Goal: Task Accomplishment & Management: Use online tool/utility

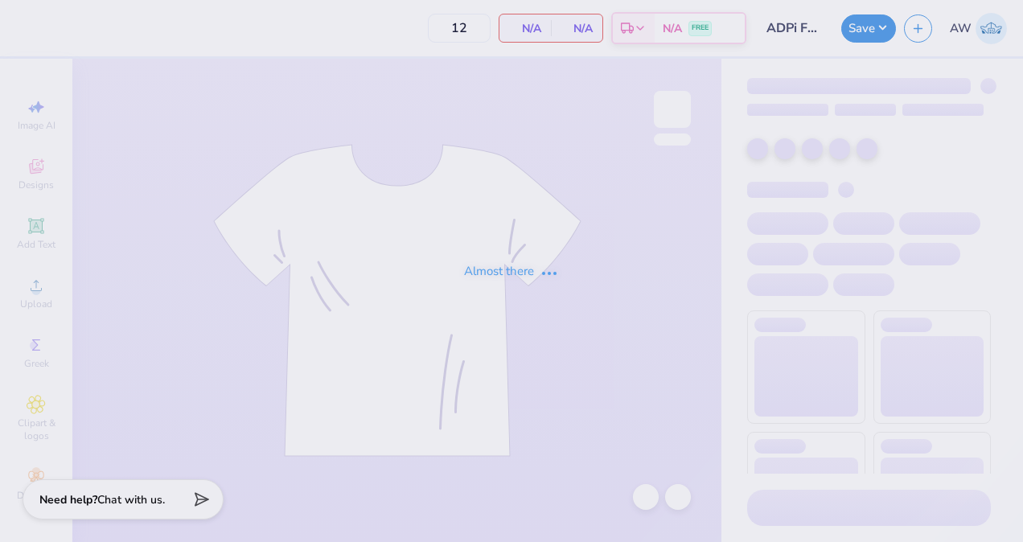
type input "ADPi Fall Fest Tee 2025"
type input "150"
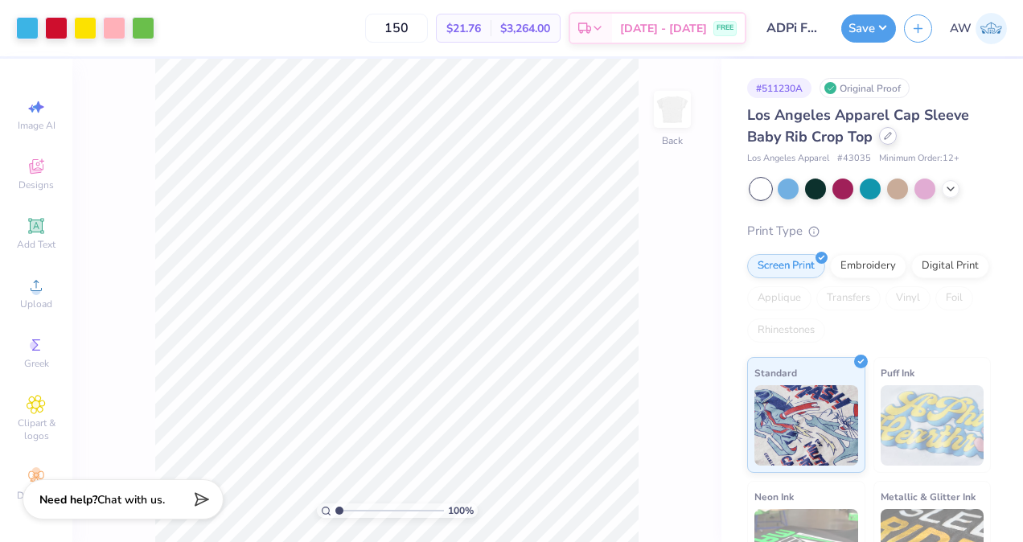
click at [886, 139] on icon at bounding box center [887, 136] width 6 height 6
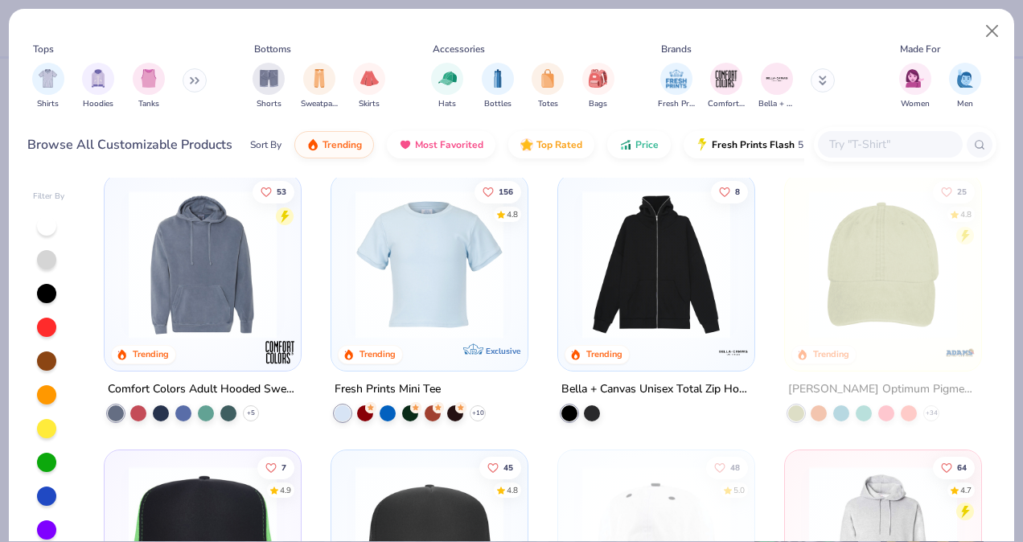
scroll to position [2218, 0]
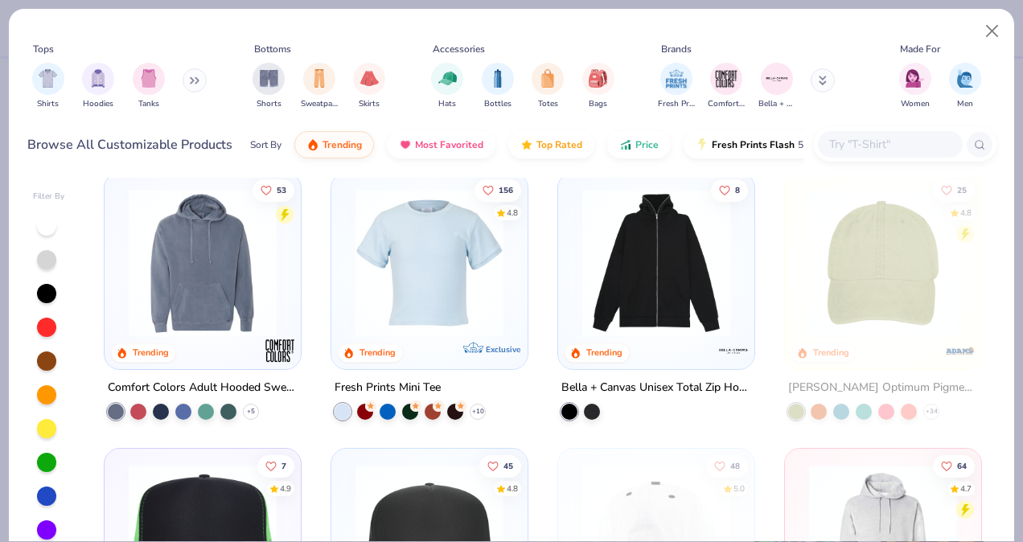
click at [461, 282] on img at bounding box center [429, 263] width 164 height 148
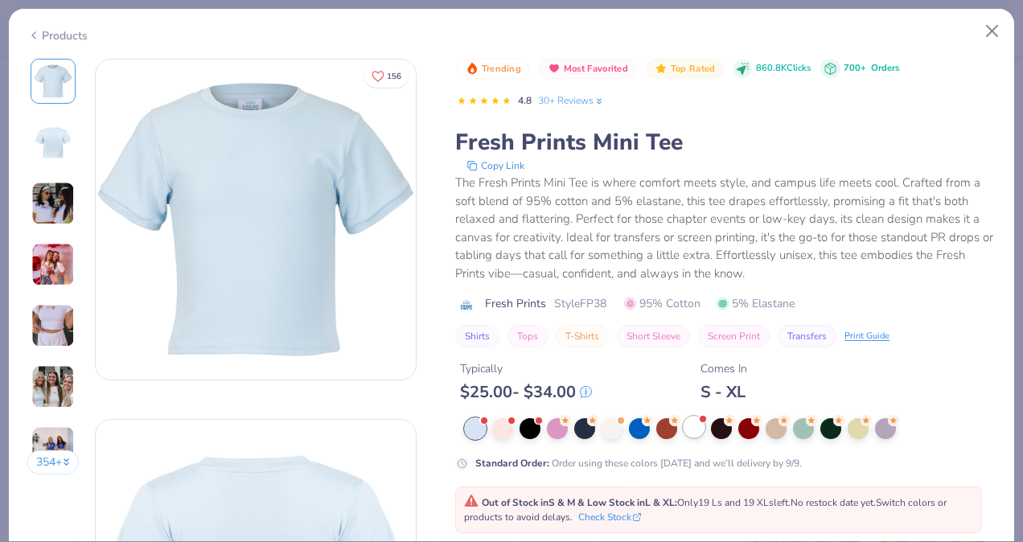
click at [695, 429] on div at bounding box center [693, 426] width 21 height 21
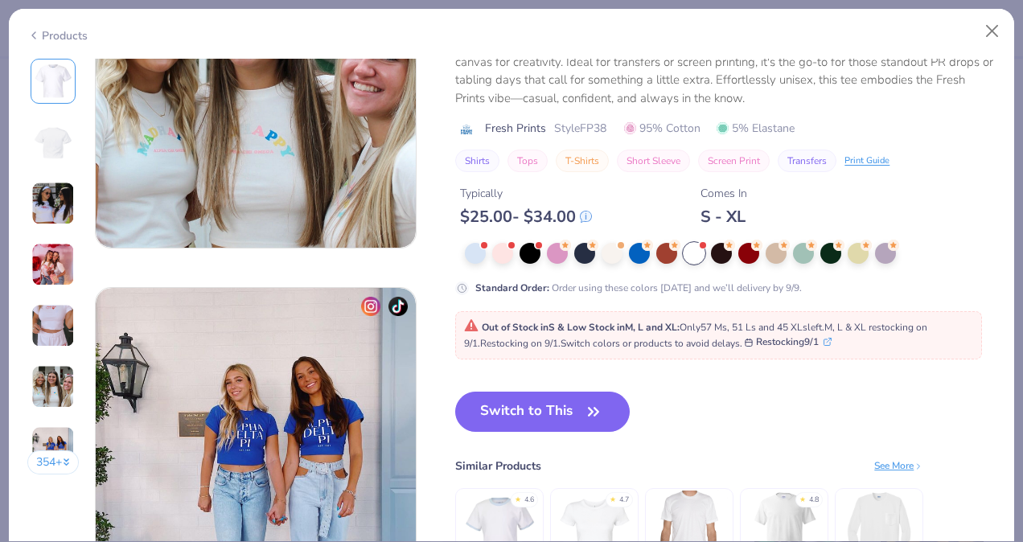
scroll to position [1934, 0]
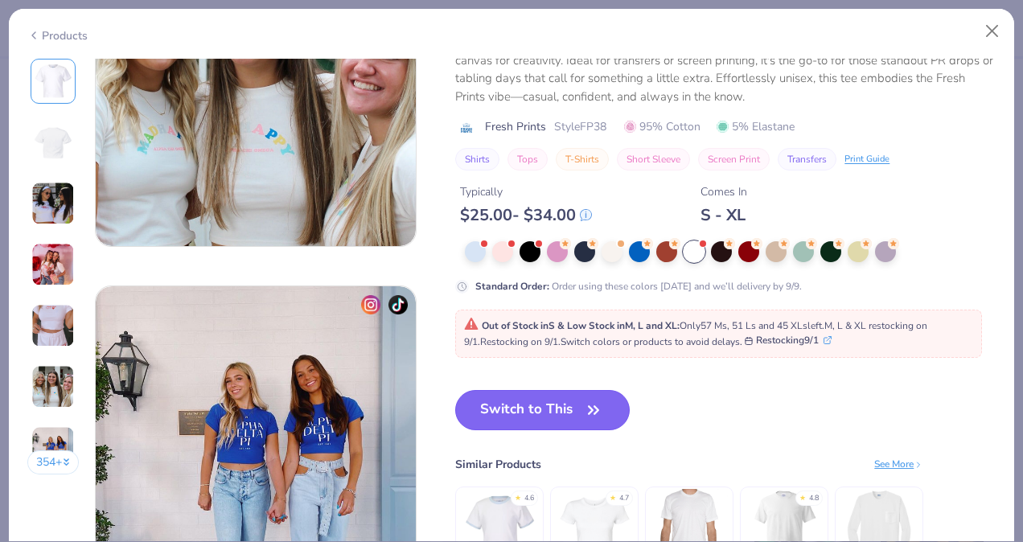
click at [566, 411] on button "Switch to This" at bounding box center [542, 410] width 174 height 40
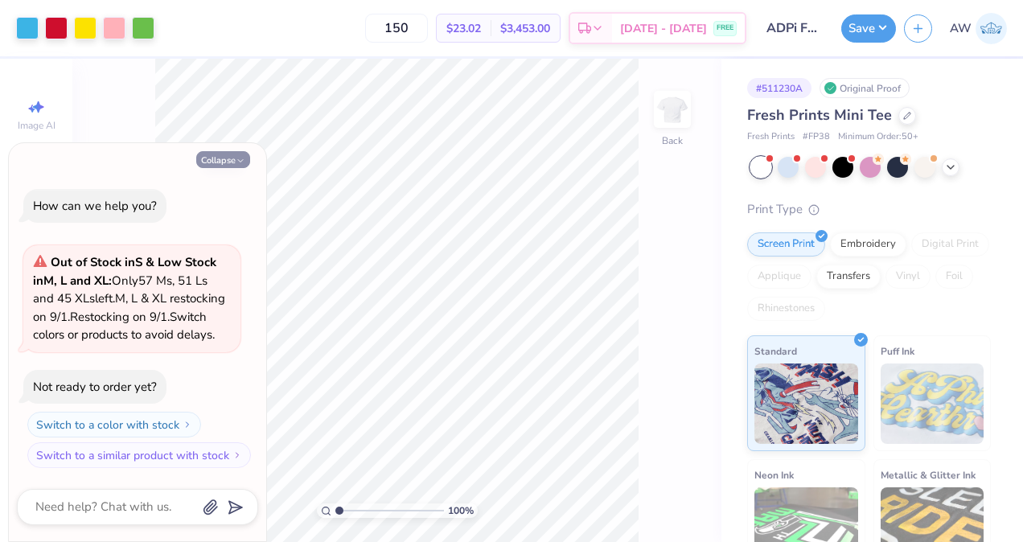
click at [229, 151] on button "Collapse" at bounding box center [223, 159] width 54 height 17
type textarea "x"
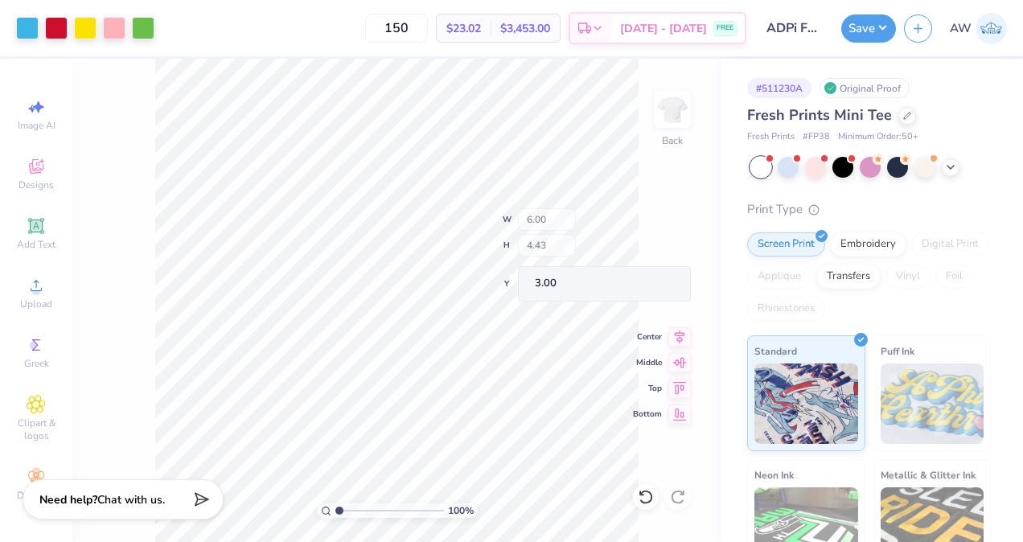
type input "3.00"
click at [864, 27] on button "Save" at bounding box center [868, 26] width 55 height 28
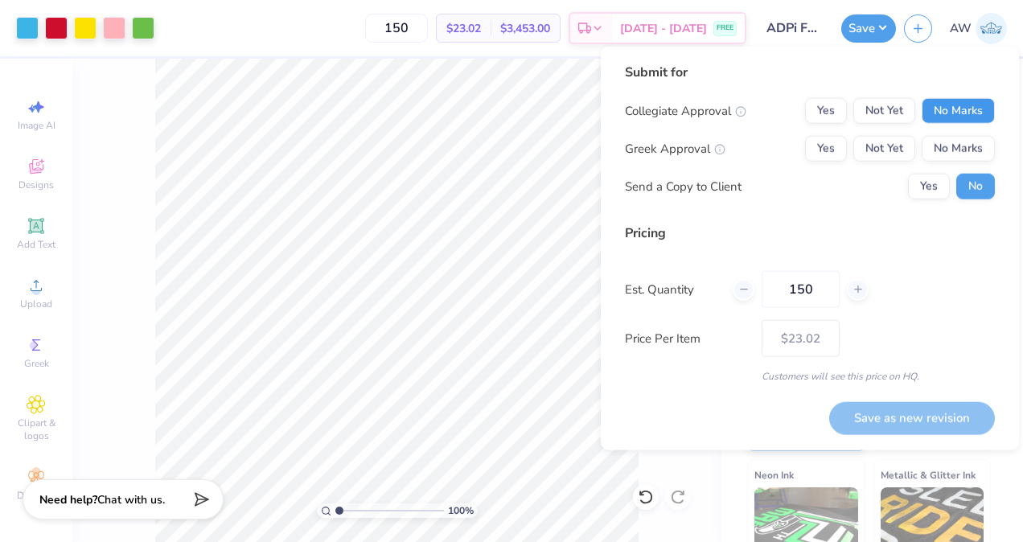
click at [945, 106] on button "No Marks" at bounding box center [957, 111] width 73 height 26
click at [892, 147] on button "Not Yet" at bounding box center [884, 149] width 62 height 26
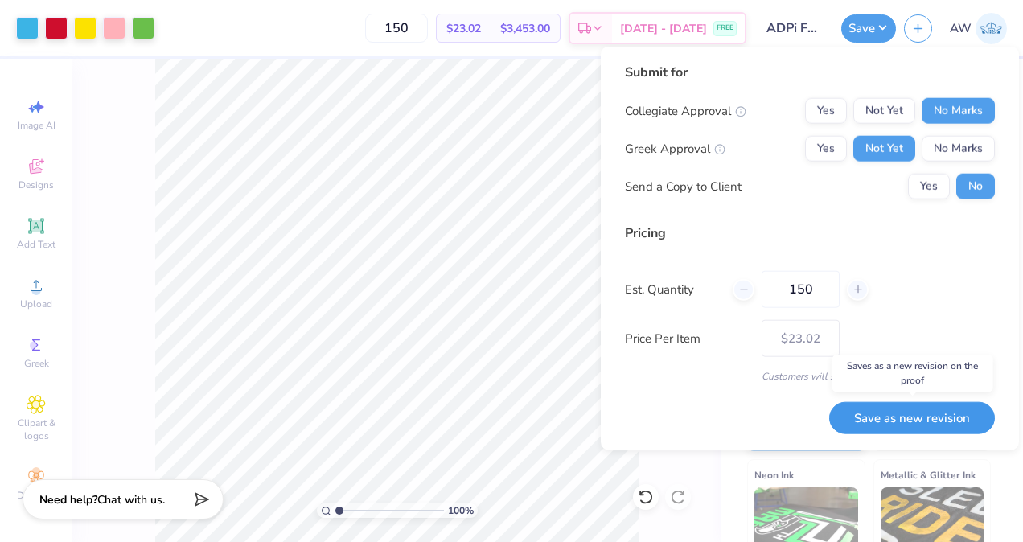
click at [940, 416] on button "Save as new revision" at bounding box center [912, 417] width 166 height 33
type input "$23.02"
